Goal: Task Accomplishment & Management: Complete application form

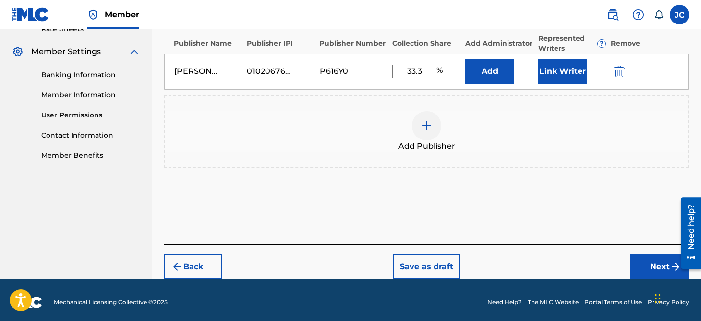
scroll to position [270, 0]
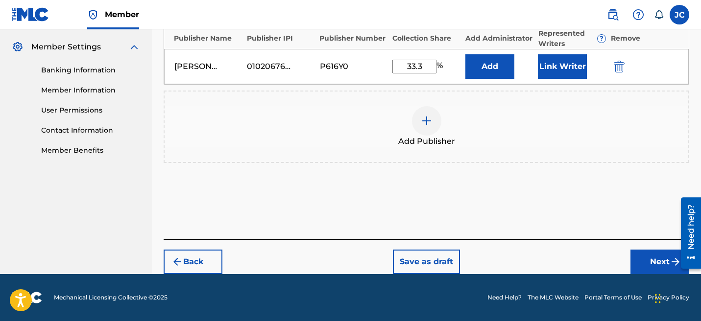
click at [653, 257] on button "Next" at bounding box center [660, 262] width 59 height 25
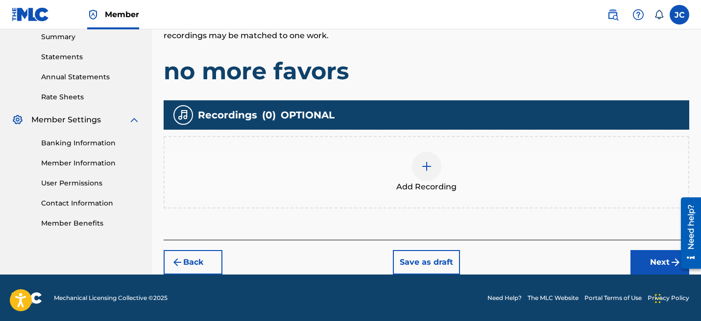
click at [647, 262] on button "Next" at bounding box center [660, 262] width 59 height 25
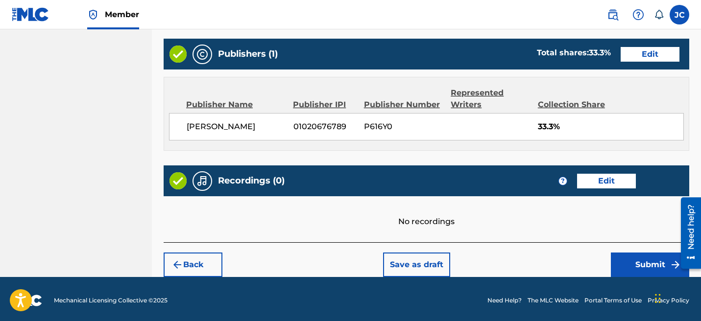
scroll to position [507, 0]
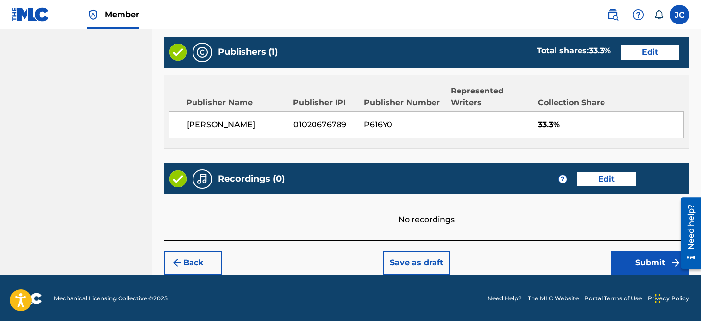
click at [623, 265] on button "Submit" at bounding box center [650, 263] width 78 height 25
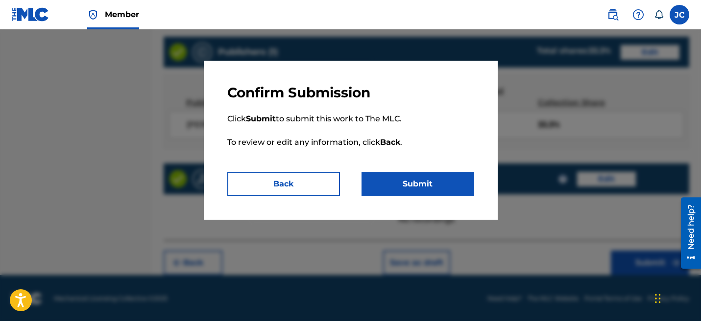
click at [407, 175] on button "Submit" at bounding box center [418, 184] width 113 height 25
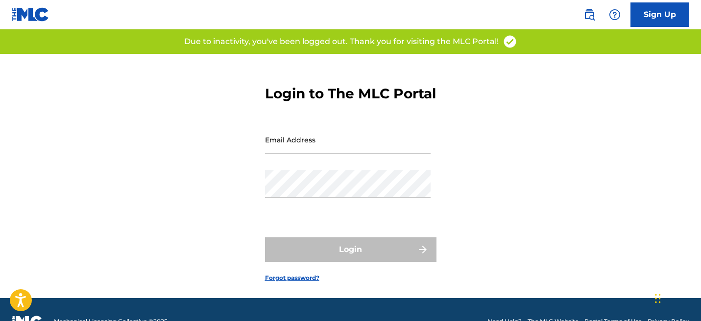
click at [363, 154] on input "Email Address" at bounding box center [348, 140] width 166 height 28
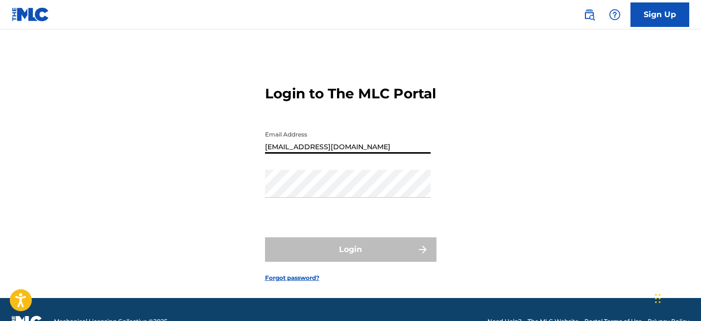
type input "[EMAIL_ADDRESS][DOMAIN_NAME]"
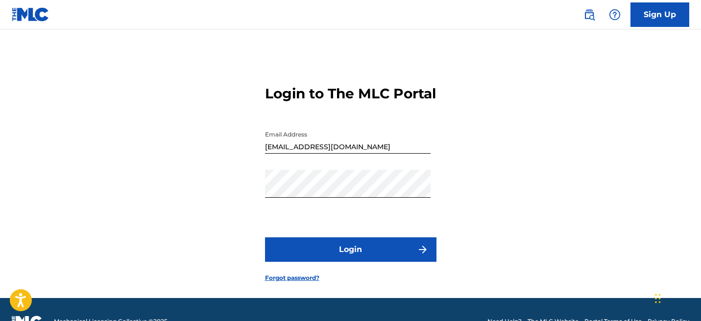
click at [344, 259] on button "Login" at bounding box center [351, 250] width 172 height 25
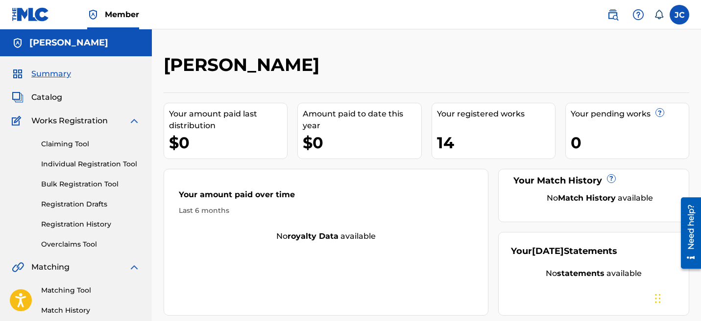
click at [75, 146] on link "Claiming Tool" at bounding box center [90, 144] width 99 height 10
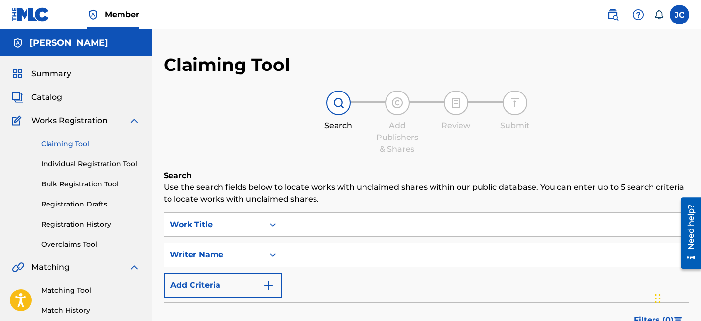
click at [97, 221] on link "Registration History" at bounding box center [90, 225] width 99 height 10
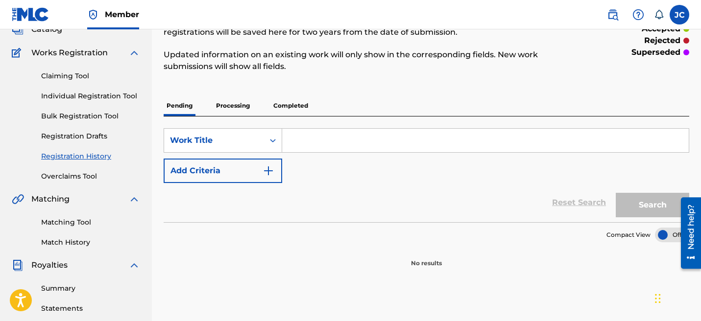
scroll to position [72, 0]
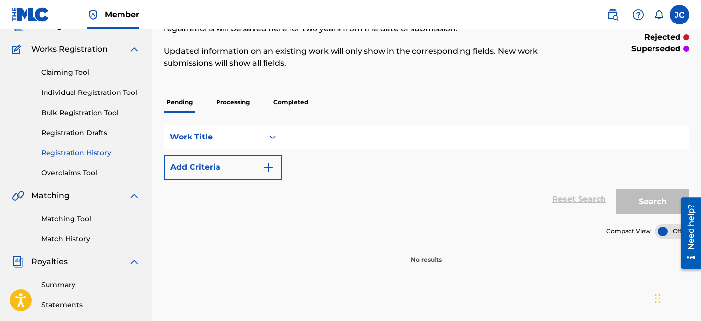
click at [299, 101] on p "Completed" at bounding box center [290, 102] width 41 height 21
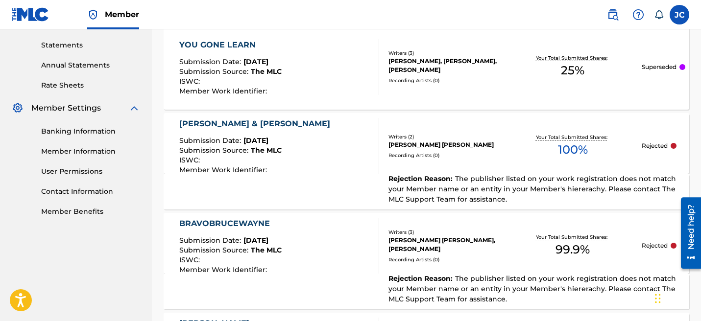
scroll to position [337, 0]
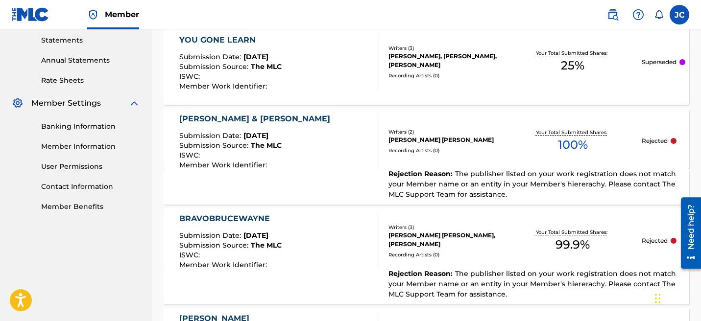
click at [231, 180] on div "Rejection Reason : The publisher listed on your work registration does not matc…" at bounding box center [427, 187] width 526 height 36
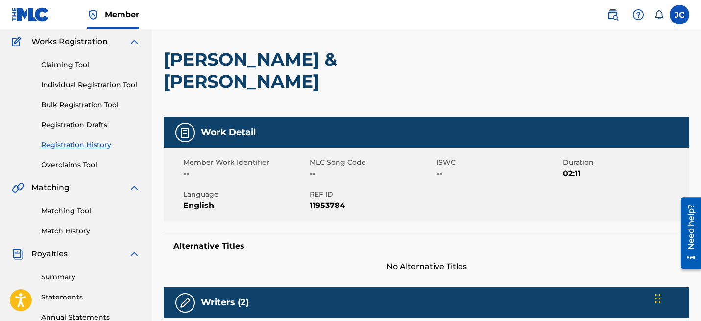
scroll to position [78, 0]
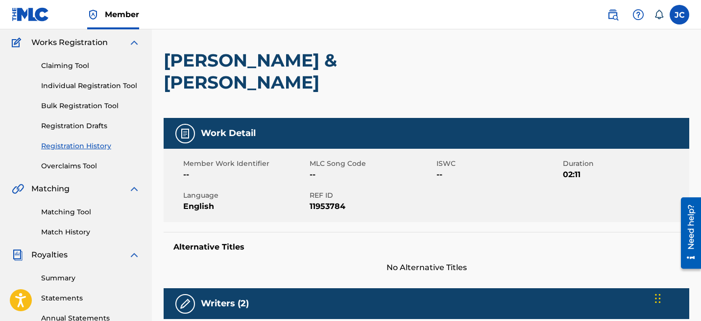
click at [68, 83] on link "Individual Registration Tool" at bounding box center [90, 86] width 99 height 10
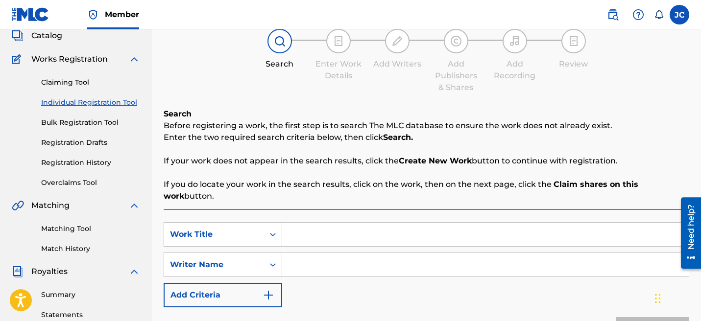
scroll to position [69, 0]
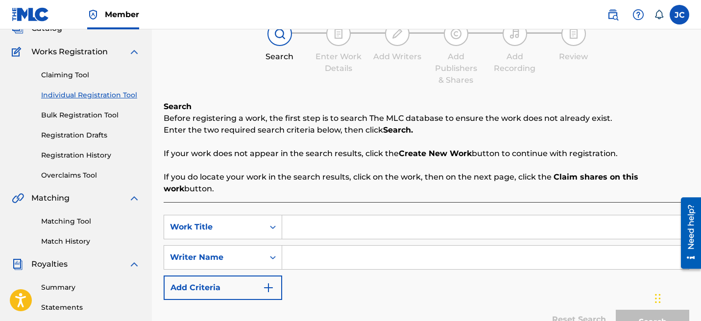
click at [344, 216] on input "Search Form" at bounding box center [485, 228] width 407 height 24
type input "dsflkvn"
click at [325, 250] on input "Search Form" at bounding box center [485, 258] width 407 height 24
type input "sdklvc"
click at [636, 310] on button "Search" at bounding box center [653, 322] width 74 height 25
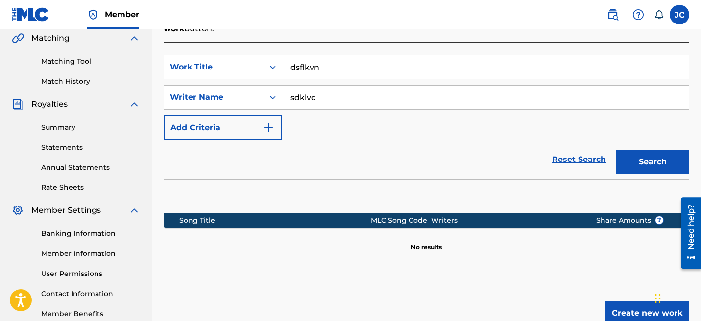
scroll to position [236, 0]
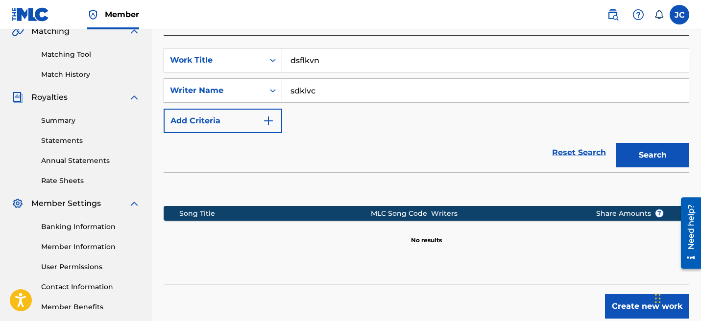
click at [619, 301] on button "Create new work" at bounding box center [647, 306] width 84 height 25
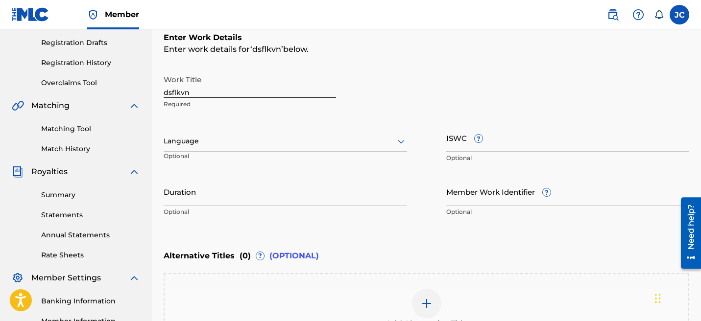
scroll to position [152, 0]
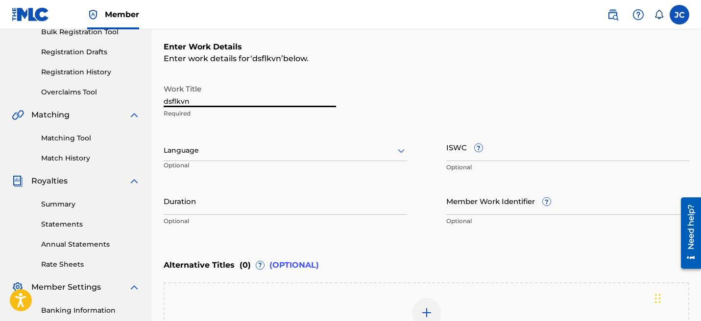
drag, startPoint x: 240, startPoint y: 95, endPoint x: 216, endPoint y: 105, distance: 26.8
click at [216, 105] on input "dsflkvn" at bounding box center [250, 93] width 172 height 28
type input "no more favors"
click at [212, 139] on div "Language Optional" at bounding box center [286, 155] width 244 height 44
click at [212, 151] on div at bounding box center [286, 151] width 244 height 12
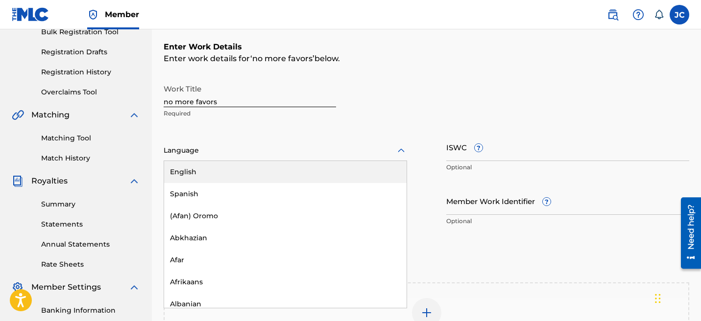
click at [216, 169] on div "English" at bounding box center [285, 172] width 243 height 22
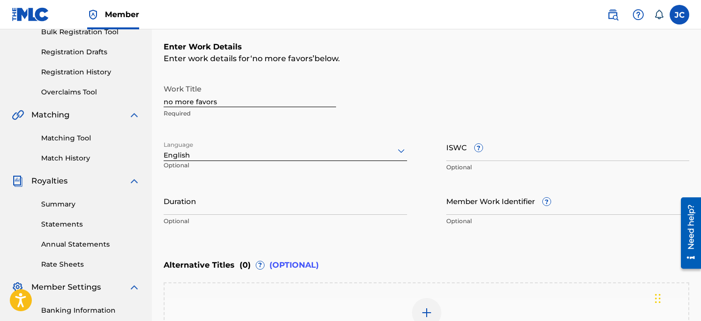
click at [208, 198] on input "Duration" at bounding box center [286, 201] width 244 height 28
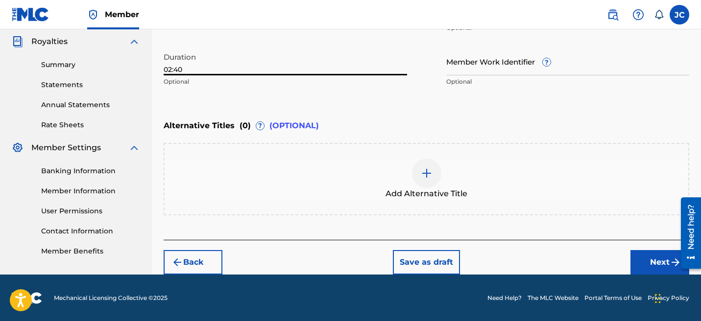
type input "02:40"
click at [651, 258] on button "Next" at bounding box center [660, 262] width 59 height 25
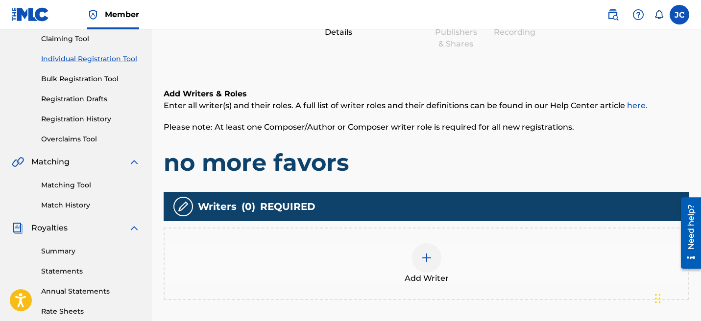
scroll to position [114, 0]
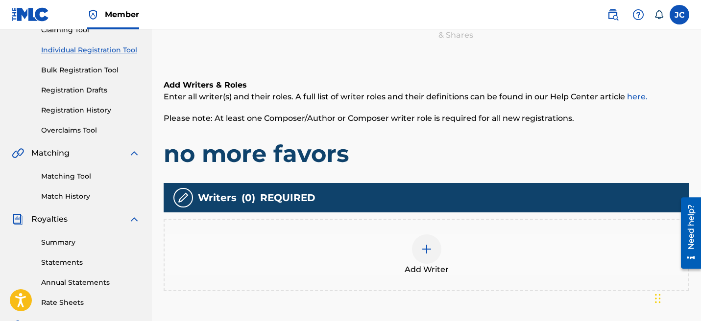
click at [421, 241] on div at bounding box center [426, 249] width 29 height 29
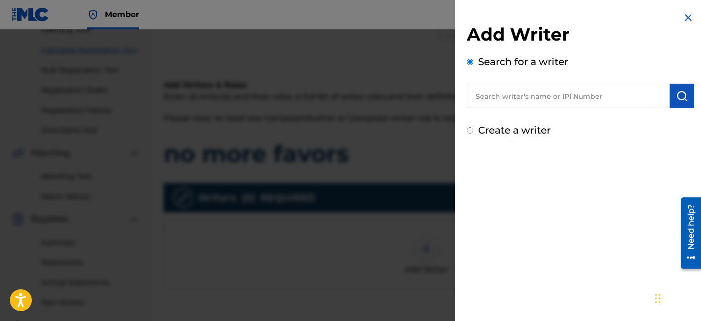
click at [534, 95] on input "text" at bounding box center [568, 96] width 203 height 25
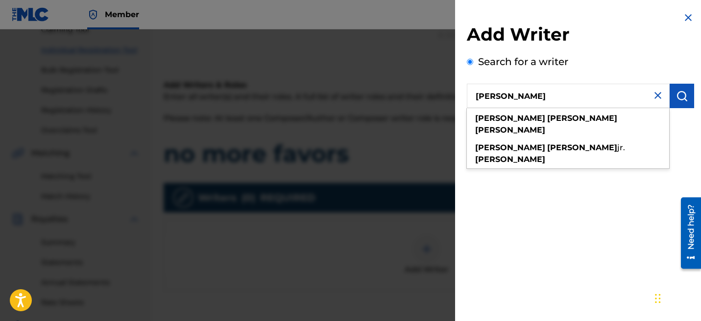
type input "jesse alejandro cabrera"
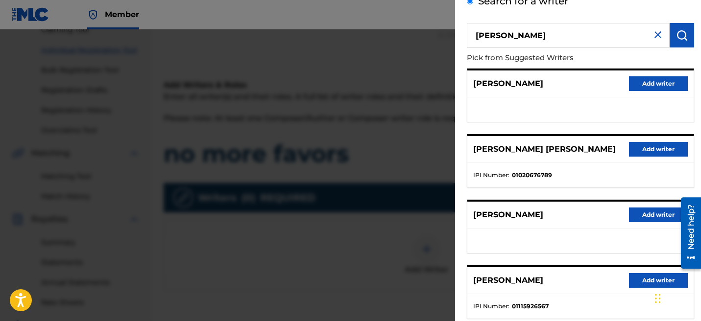
scroll to position [63, 0]
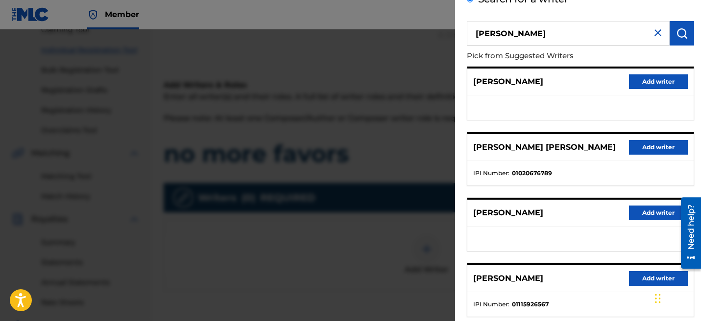
click at [645, 147] on button "Add writer" at bounding box center [658, 147] width 59 height 15
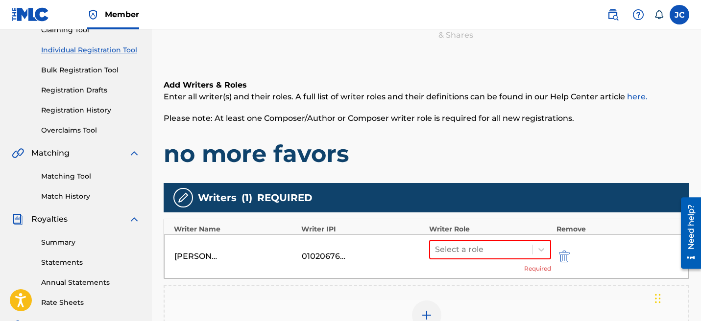
scroll to position [138, 0]
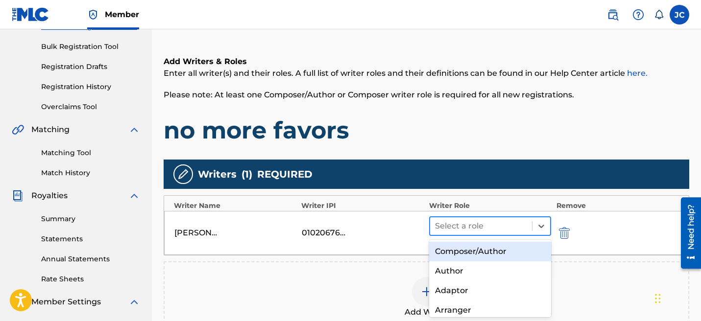
click at [449, 225] on div at bounding box center [481, 227] width 93 height 14
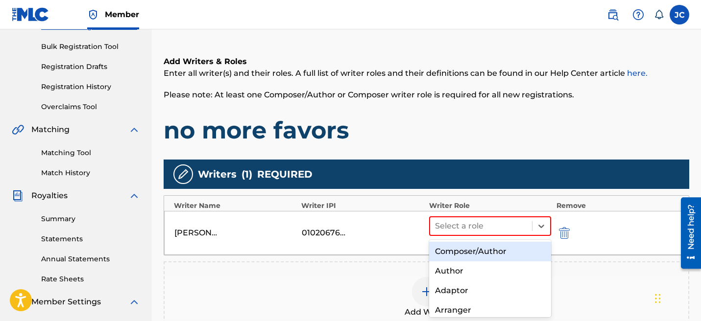
click at [456, 245] on div "Composer/Author" at bounding box center [490, 252] width 123 height 20
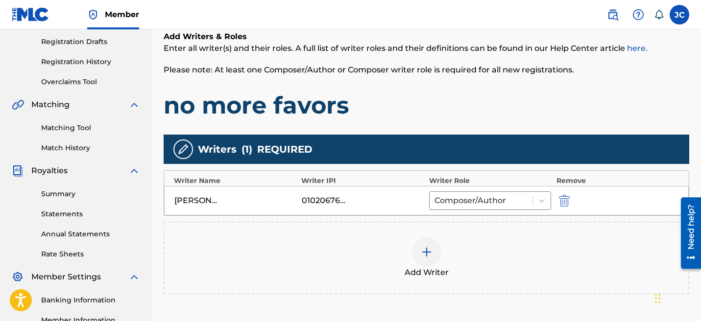
scroll to position [165, 0]
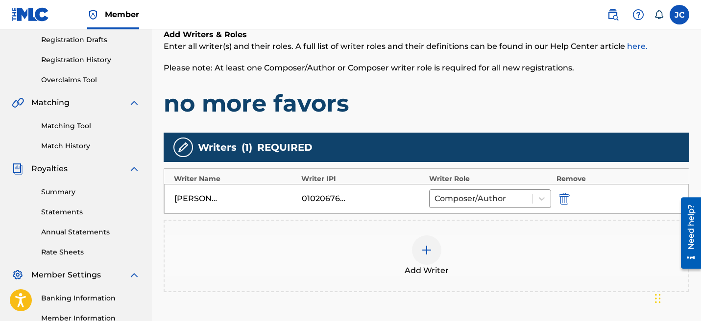
click at [426, 237] on div at bounding box center [426, 250] width 29 height 29
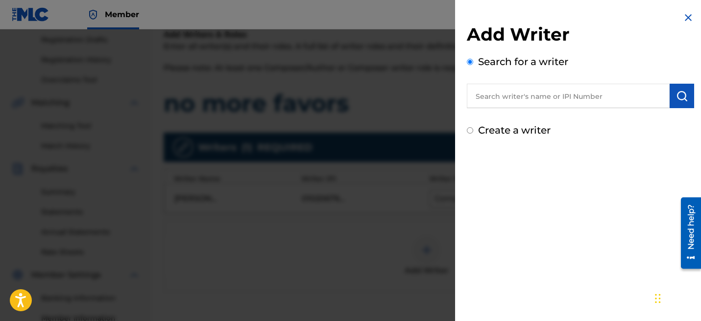
click at [547, 100] on input "text" at bounding box center [568, 96] width 203 height 25
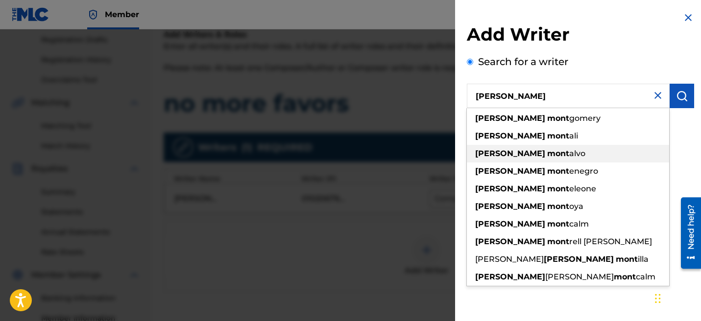
click at [544, 151] on div "joshua mont alvo" at bounding box center [568, 154] width 202 height 18
type input "joshua montalvo"
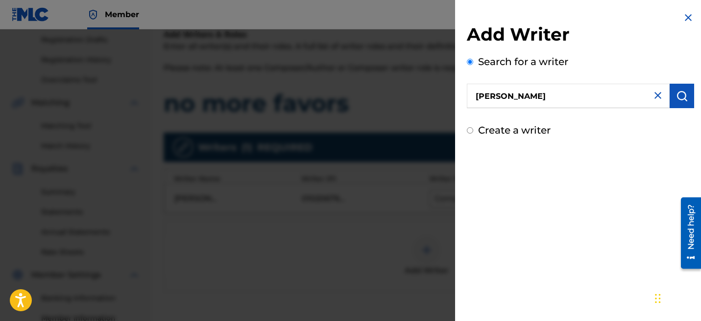
click at [691, 85] on div "Add Writer Search for a writer joshua montalvo Create a writer" at bounding box center [580, 74] width 251 height 149
click at [675, 86] on button "submit" at bounding box center [682, 96] width 25 height 25
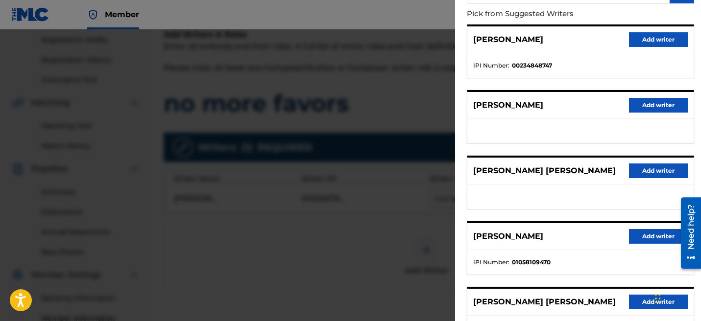
scroll to position [114, 0]
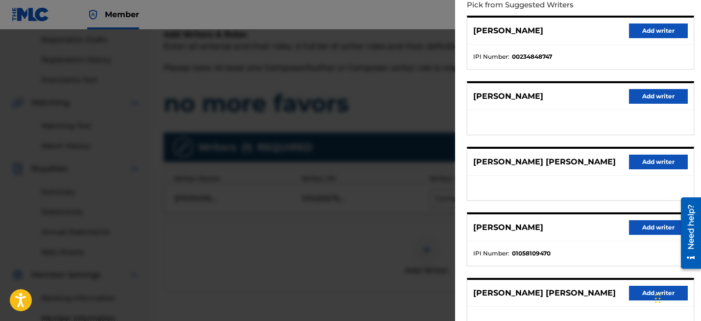
click at [638, 225] on button "Add writer" at bounding box center [658, 228] width 59 height 15
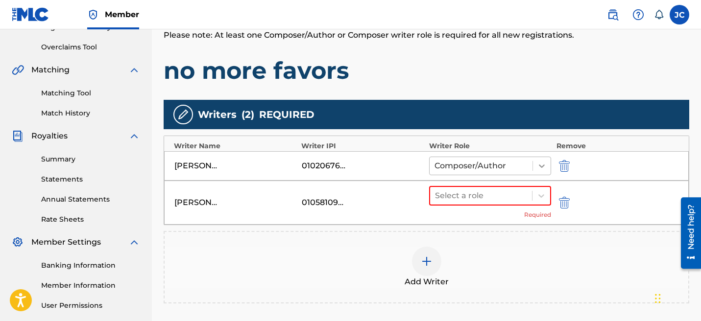
scroll to position [206, 0]
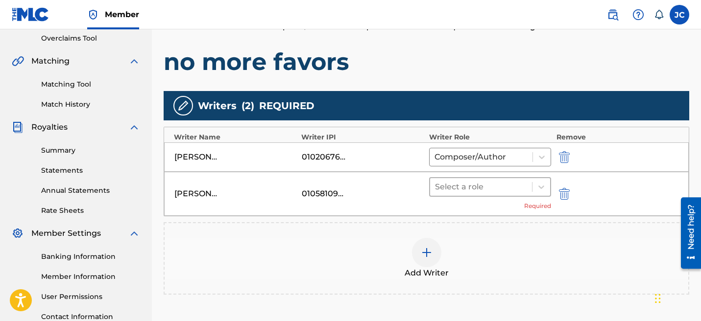
click at [520, 183] on div at bounding box center [481, 187] width 93 height 14
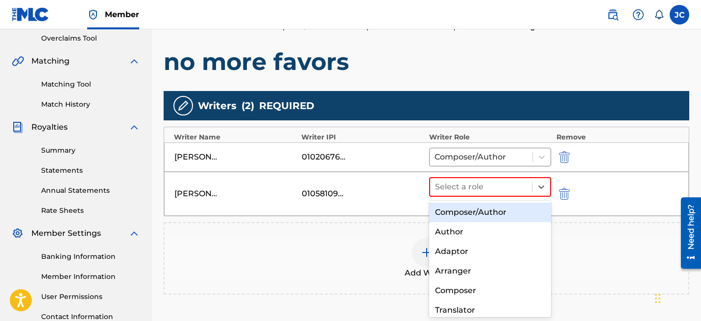
click at [493, 218] on div "Composer/Author" at bounding box center [490, 213] width 123 height 20
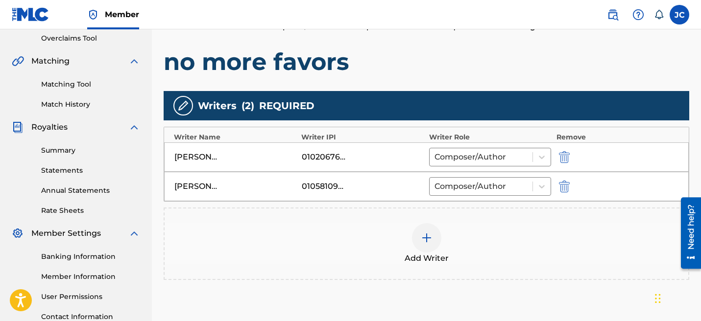
click at [430, 242] on img at bounding box center [427, 238] width 12 height 12
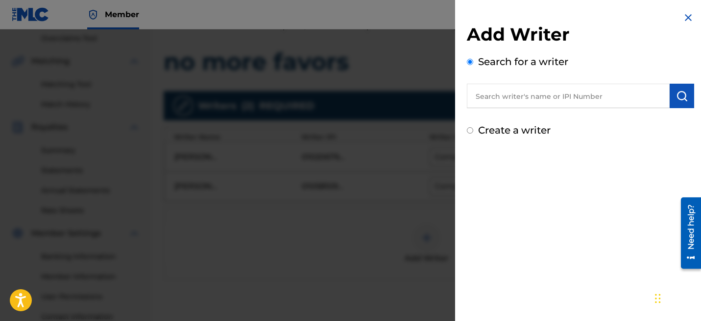
click at [514, 133] on label "Create a writer" at bounding box center [514, 130] width 73 height 12
radio input "true"
click at [473, 133] on input "Create a writer" at bounding box center [470, 130] width 6 height 6
radio input "false"
radio input "true"
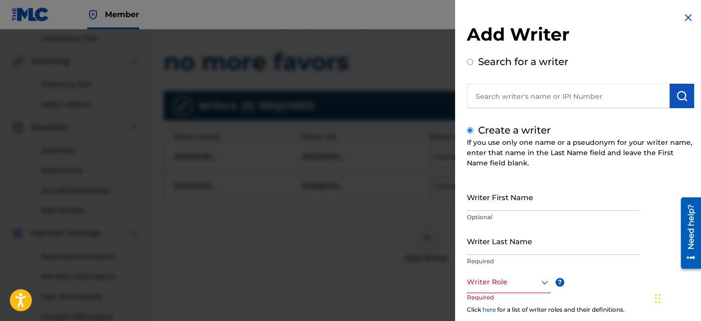
click at [496, 242] on input "Writer Last Name" at bounding box center [553, 241] width 172 height 28
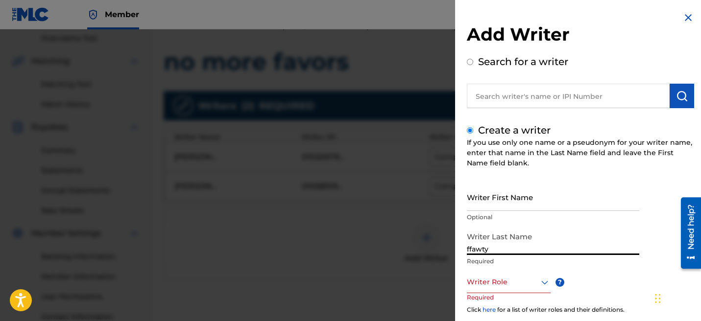
type input "ffawty"
click at [479, 276] on div at bounding box center [509, 282] width 84 height 12
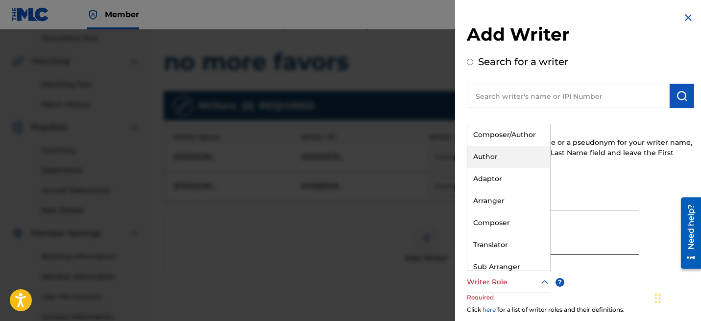
click at [488, 138] on div "Composer/Author" at bounding box center [508, 135] width 83 height 22
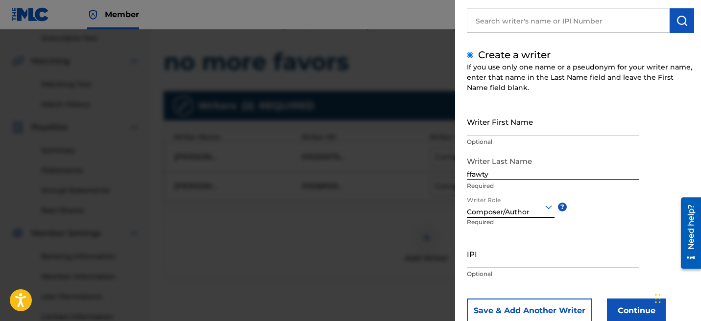
scroll to position [89, 0]
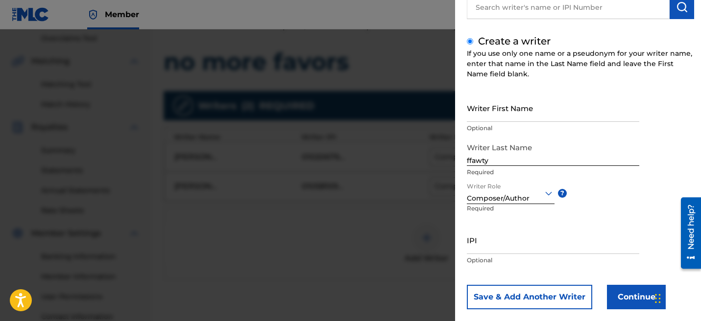
click at [618, 303] on button "Continue" at bounding box center [636, 297] width 59 height 25
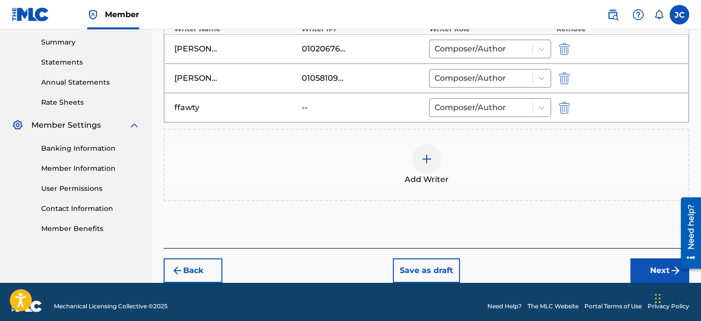
click at [643, 271] on button "Next" at bounding box center [660, 271] width 59 height 25
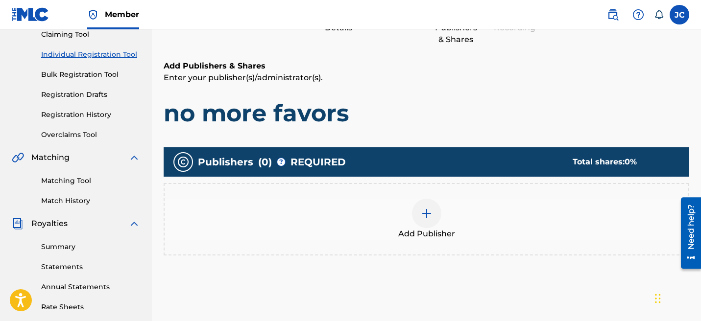
scroll to position [119, 0]
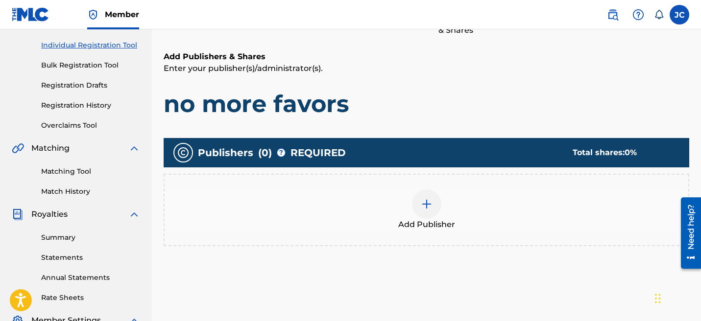
click at [435, 205] on div at bounding box center [426, 204] width 29 height 29
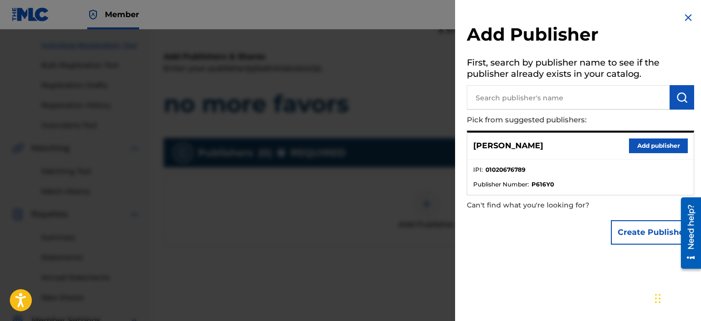
click at [668, 147] on button "Add publisher" at bounding box center [658, 146] width 59 height 15
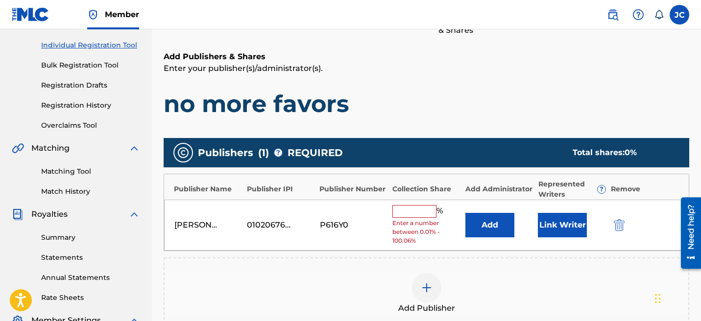
click at [422, 206] on input "text" at bounding box center [414, 211] width 44 height 13
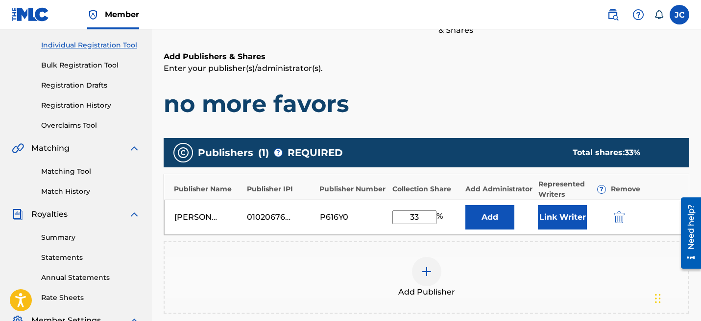
type input "33"
click at [492, 252] on div "Add Publisher" at bounding box center [427, 278] width 526 height 73
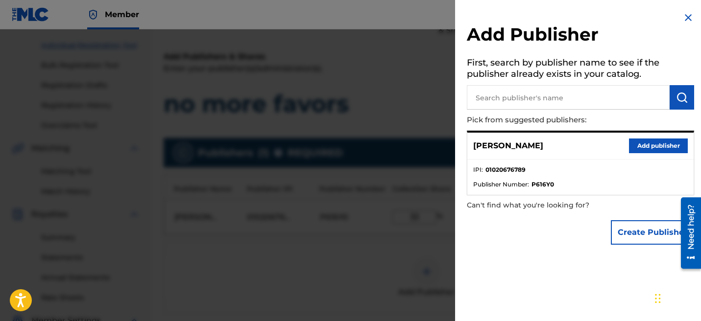
click at [683, 16] on img at bounding box center [689, 18] width 12 height 12
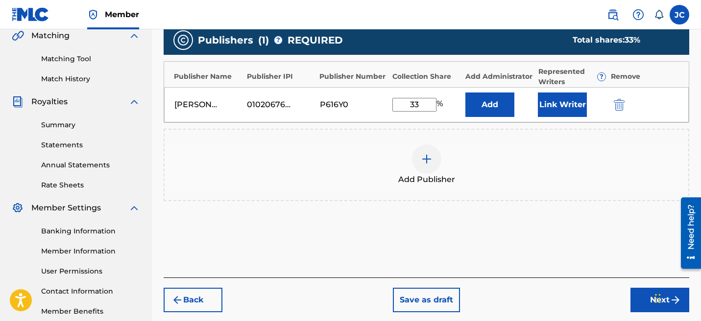
click at [636, 294] on button "Next" at bounding box center [660, 300] width 59 height 25
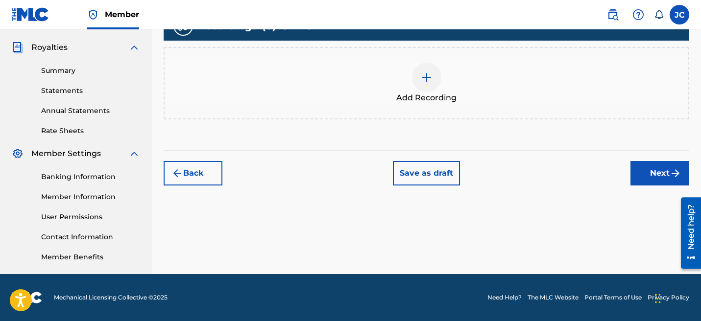
click at [643, 181] on button "Next" at bounding box center [660, 173] width 59 height 25
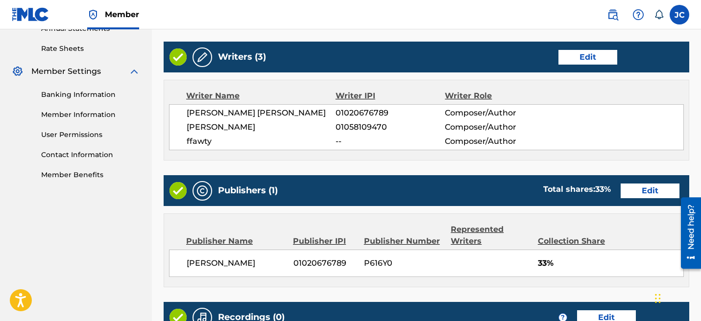
scroll to position [507, 0]
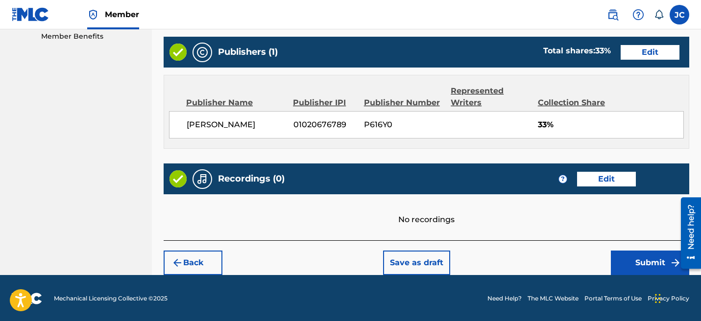
click at [627, 251] on button "Submit" at bounding box center [650, 263] width 78 height 25
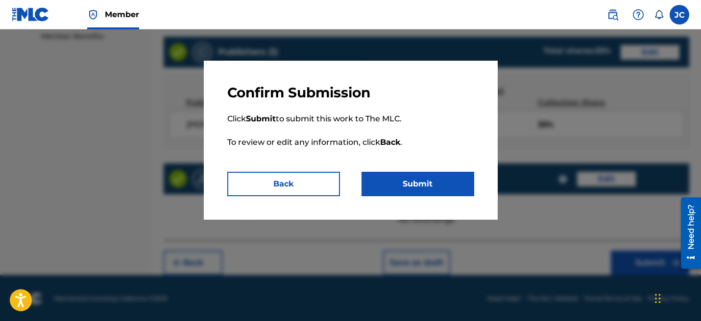
click at [431, 189] on button "Submit" at bounding box center [418, 184] width 113 height 25
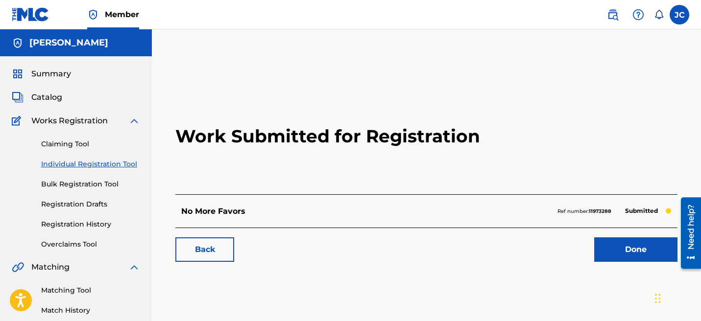
click at [607, 241] on link "Done" at bounding box center [635, 250] width 83 height 25
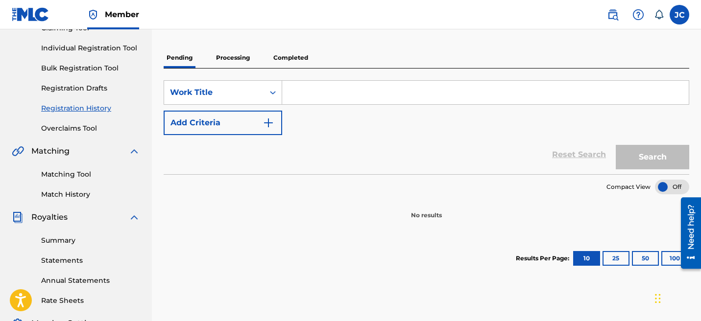
scroll to position [106, 0]
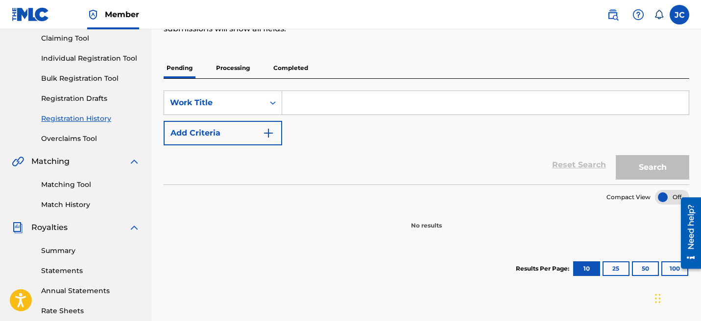
click at [224, 62] on p "Processing" at bounding box center [233, 68] width 40 height 21
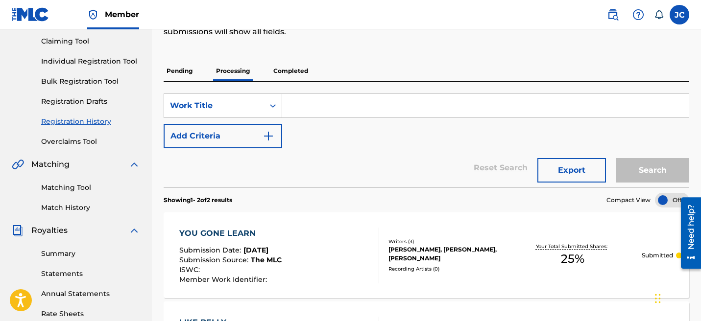
scroll to position [82, 0]
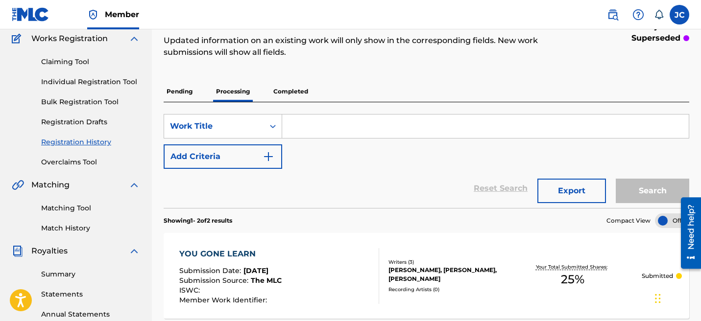
click at [290, 91] on p "Completed" at bounding box center [290, 91] width 41 height 21
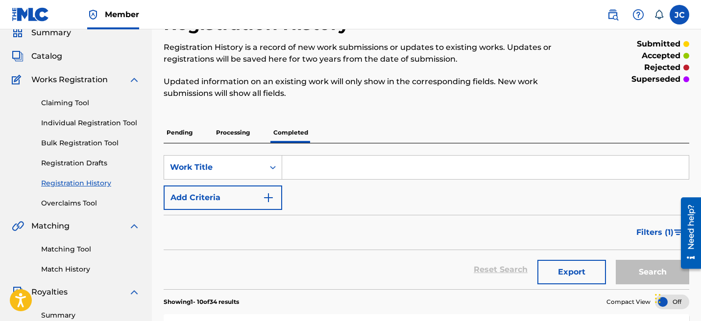
scroll to position [25, 0]
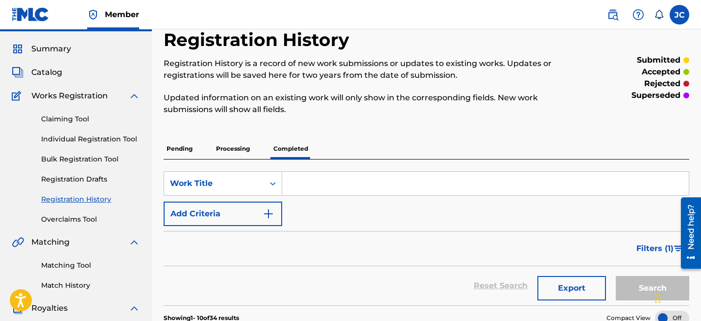
click at [172, 151] on p "Pending" at bounding box center [180, 149] width 32 height 21
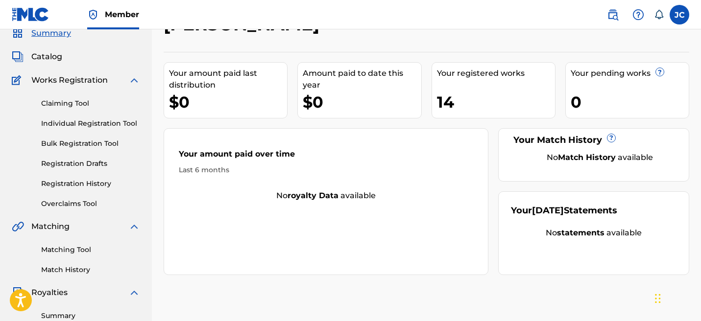
scroll to position [37, 0]
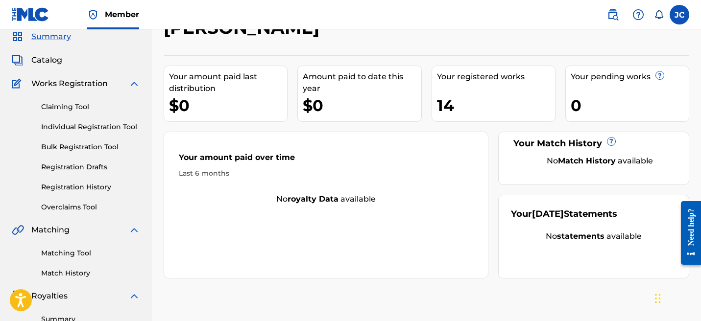
click at [81, 183] on link "Registration History" at bounding box center [90, 187] width 99 height 10
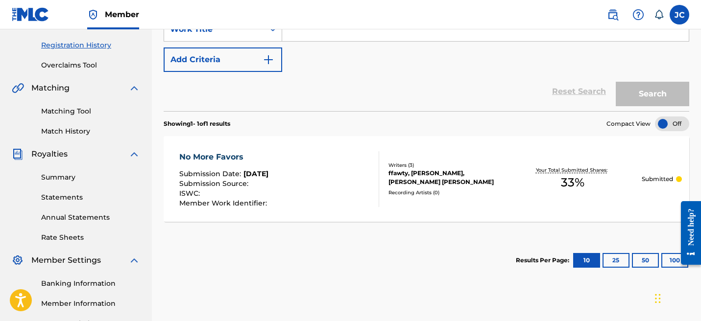
scroll to position [182, 0]
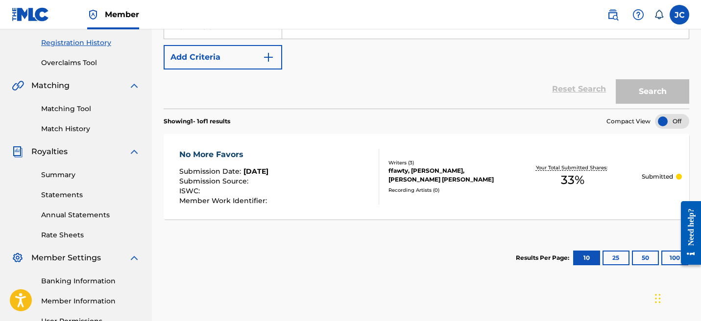
click at [300, 194] on div "No More Favors Submission Date : Aug 23, 2025 Submission Source : ISWC : Member…" at bounding box center [279, 177] width 200 height 56
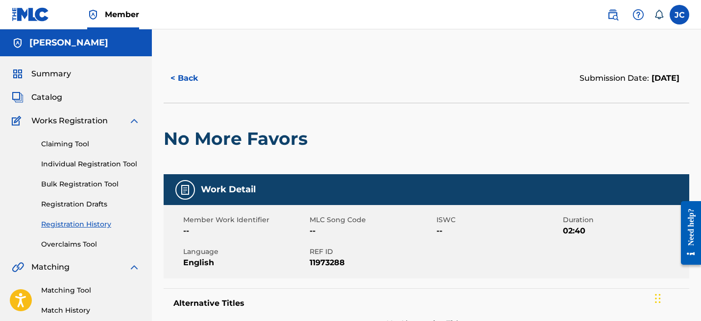
click at [123, 121] on div "Works Registration" at bounding box center [76, 121] width 128 height 12
click at [132, 120] on img at bounding box center [134, 121] width 12 height 12
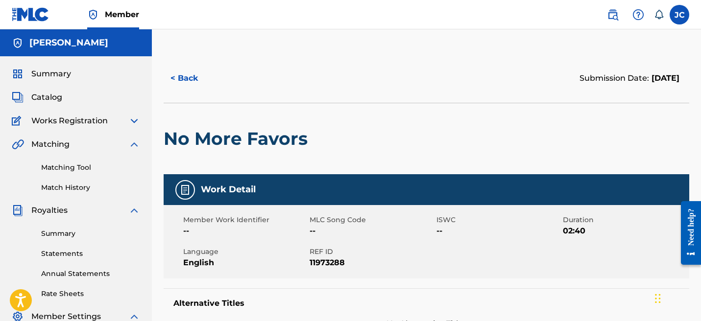
click at [75, 188] on link "Match History" at bounding box center [90, 188] width 99 height 10
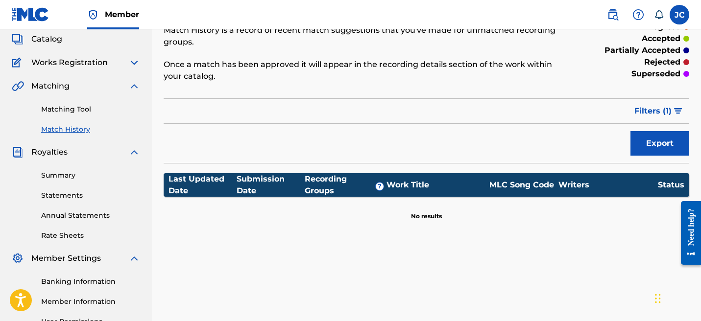
scroll to position [59, 0]
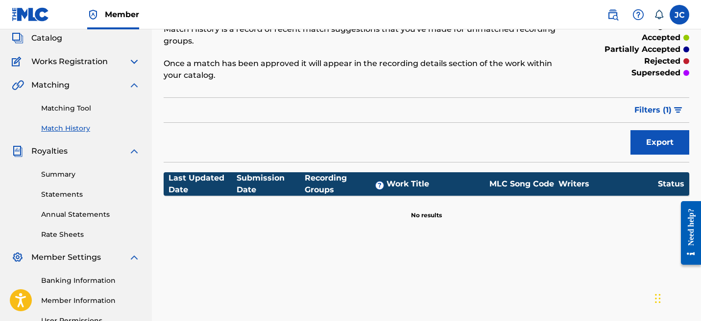
click at [59, 99] on div "Matching Tool Match History" at bounding box center [76, 112] width 128 height 43
click at [59, 100] on div "Matching Tool Match History" at bounding box center [76, 112] width 128 height 43
click at [59, 104] on link "Matching Tool" at bounding box center [90, 108] width 99 height 10
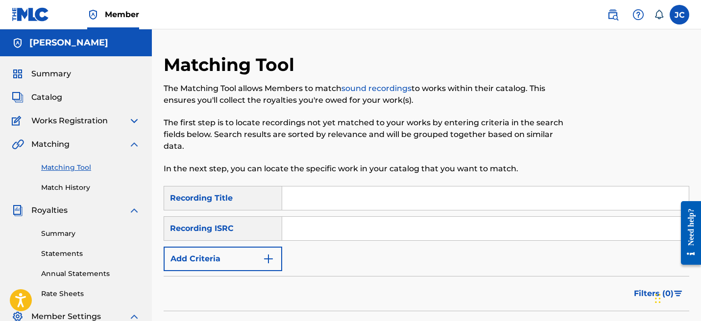
click at [303, 197] on input "Search Form" at bounding box center [485, 199] width 407 height 24
click at [266, 223] on div "Recording ISRC" at bounding box center [223, 229] width 119 height 25
click at [258, 254] on button "Add Criteria" at bounding box center [223, 259] width 119 height 25
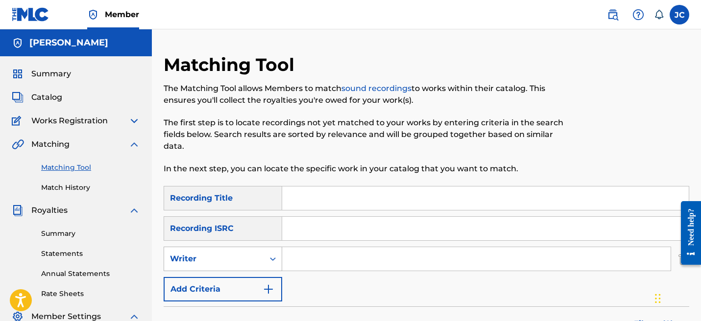
click at [261, 261] on div "Writer" at bounding box center [214, 259] width 100 height 19
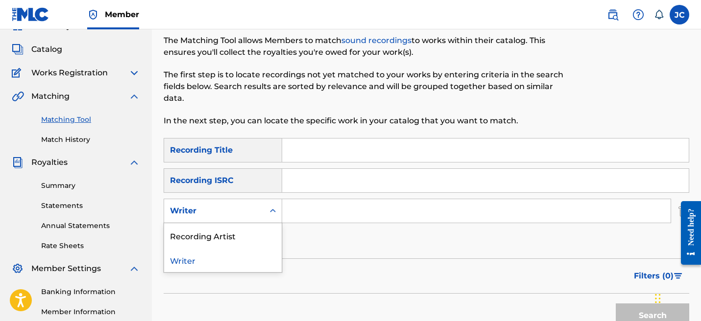
scroll to position [55, 0]
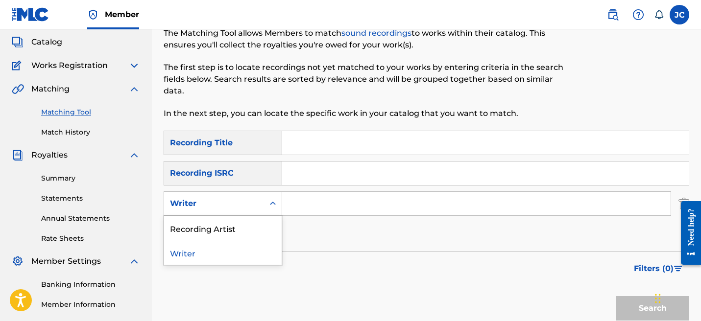
click at [309, 230] on div "SearchWithCriteria918f1ca7-e8aa-4e3d-9723-374c4786145e Recording Title SearchWi…" at bounding box center [427, 189] width 526 height 116
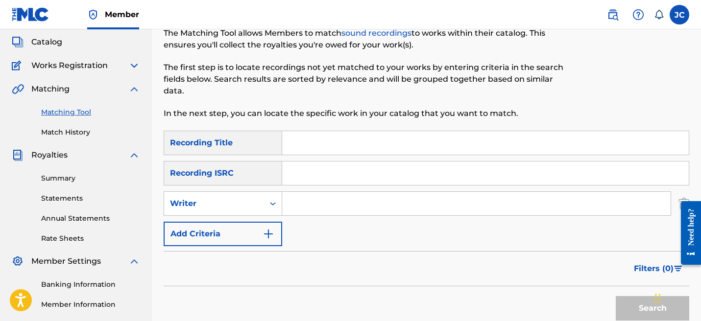
click at [317, 210] on input "Search Form" at bounding box center [476, 204] width 389 height 24
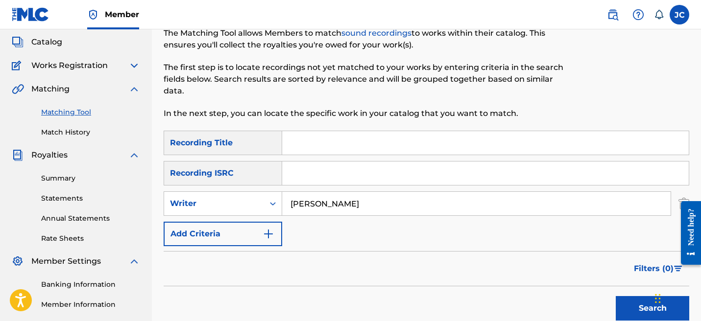
type input "jesse alejandro cabrera"
click at [639, 308] on button "Search" at bounding box center [653, 308] width 74 height 25
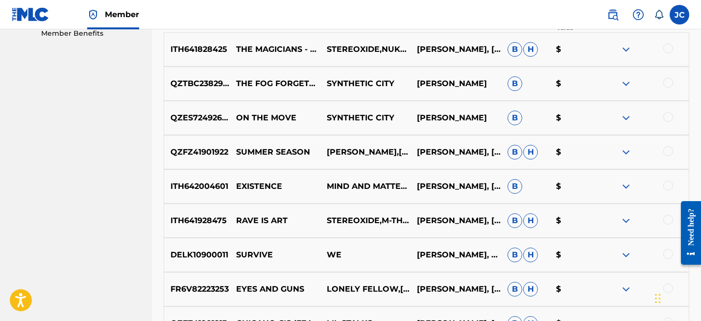
scroll to position [389, 0]
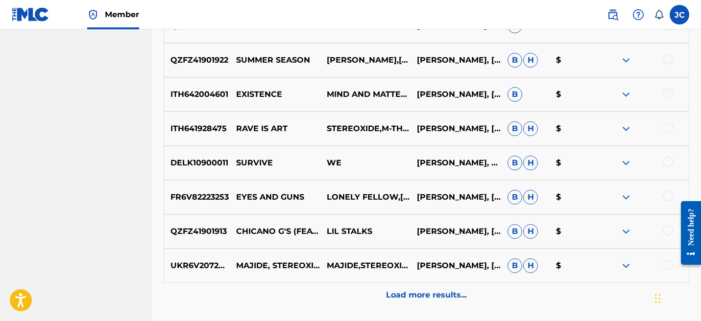
click at [462, 287] on div "Load more results..." at bounding box center [427, 295] width 526 height 25
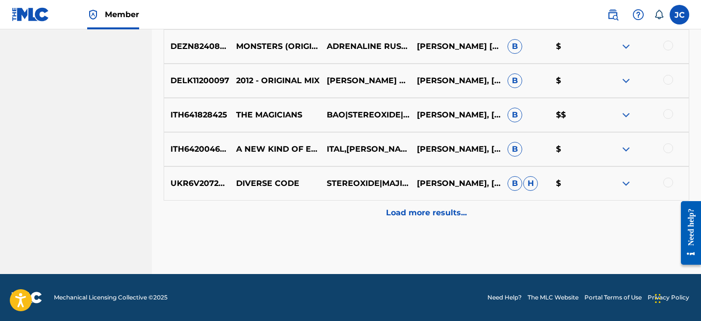
scroll to position [881, 0]
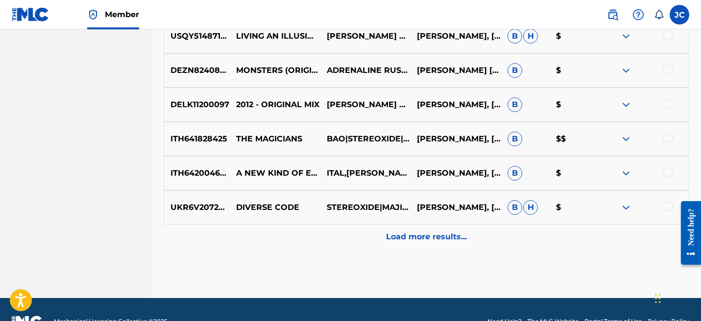
click at [425, 242] on p "Load more results..." at bounding box center [426, 237] width 81 height 12
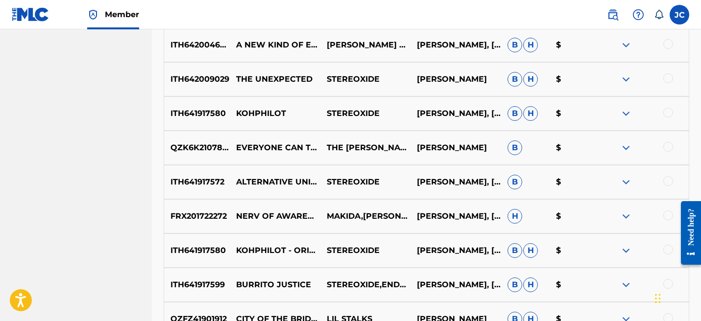
scroll to position [1248, 0]
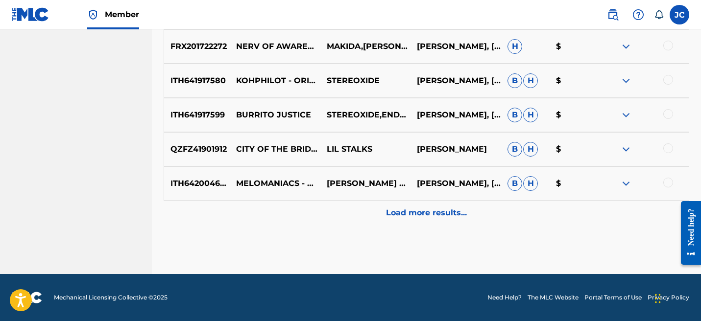
click at [423, 221] on div "Load more results..." at bounding box center [427, 213] width 526 height 25
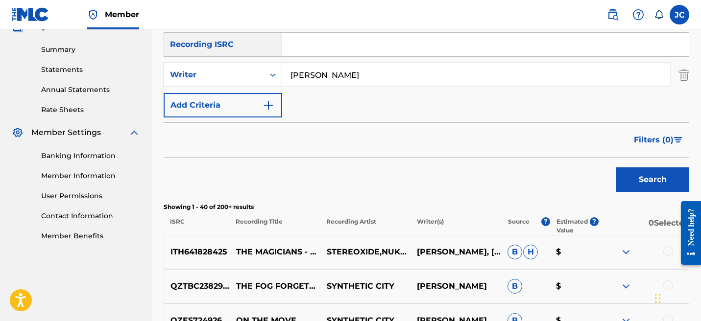
scroll to position [193, 0]
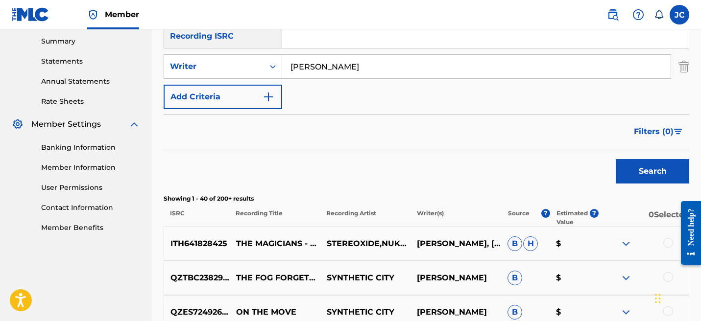
click at [488, 163] on div "Search" at bounding box center [427, 168] width 526 height 39
